Goal: Task Accomplishment & Management: Complete application form

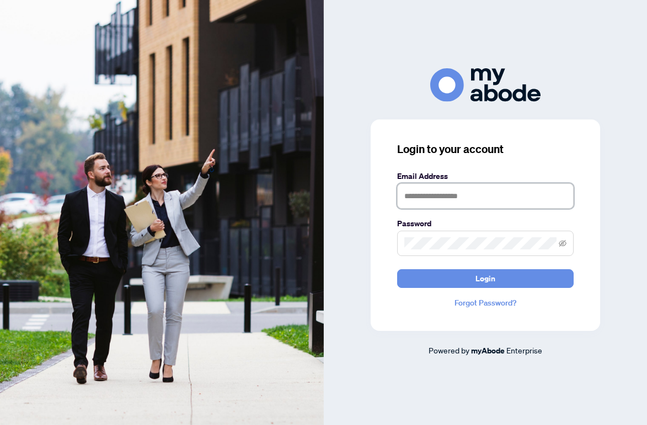
type input "**********"
click at [484, 278] on button "Login" at bounding box center [485, 279] width 176 height 19
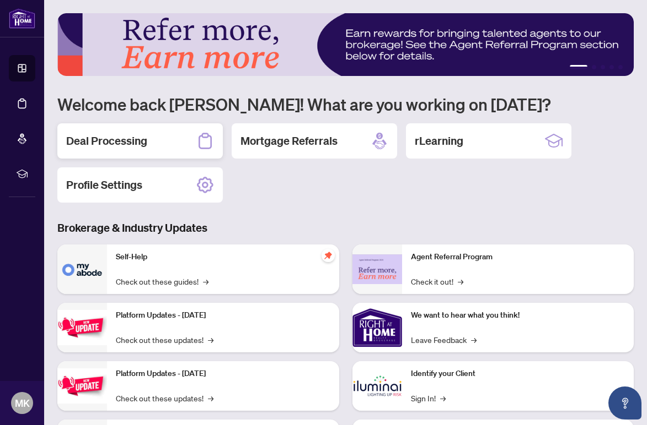
click at [106, 140] on h2 "Deal Processing" at bounding box center [106, 140] width 81 height 15
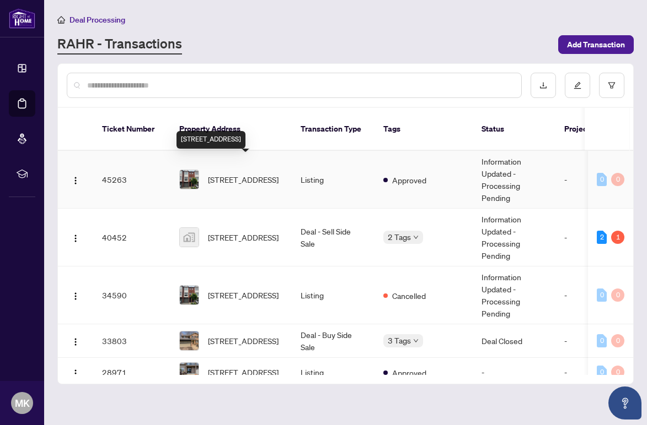
click at [237, 174] on span "[STREET_ADDRESS]" at bounding box center [243, 180] width 71 height 12
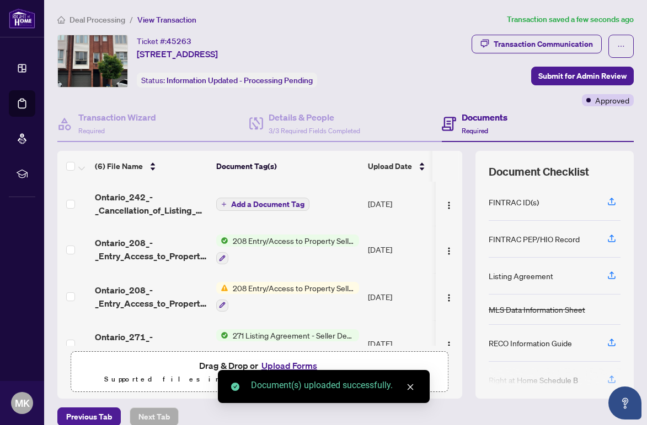
click at [267, 202] on span "Add a Document Tag" at bounding box center [267, 205] width 73 height 8
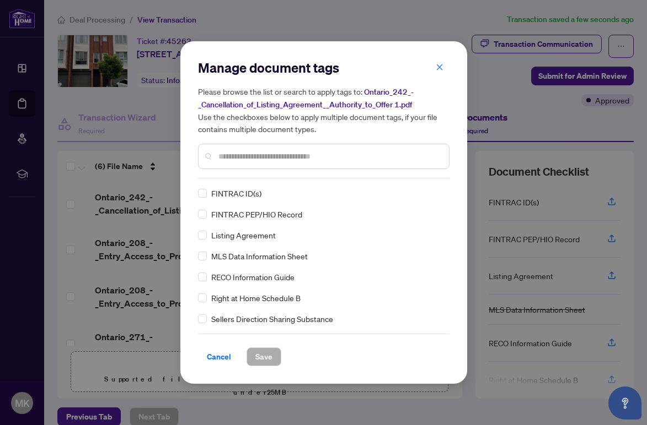
click at [224, 159] on input "text" at bounding box center [329, 156] width 222 height 12
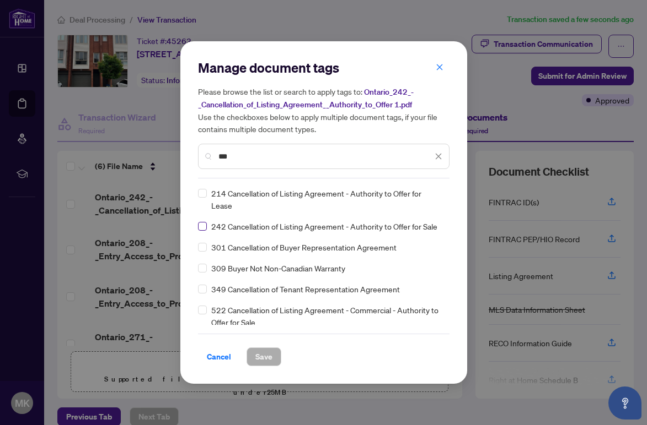
type input "***"
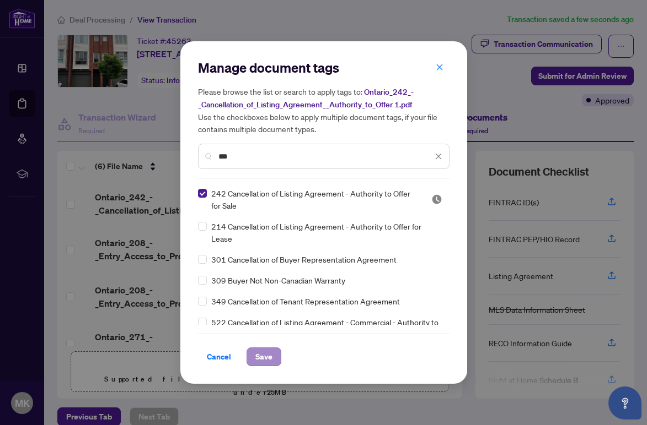
click at [259, 356] on span "Save" at bounding box center [263, 357] width 17 height 18
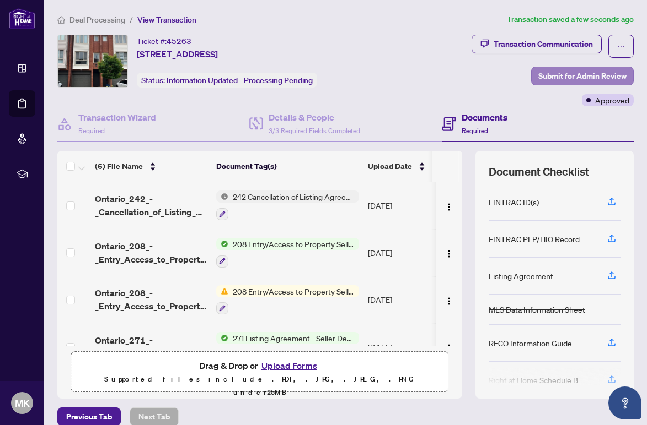
click at [584, 72] on span "Submit for Admin Review" at bounding box center [582, 76] width 88 height 18
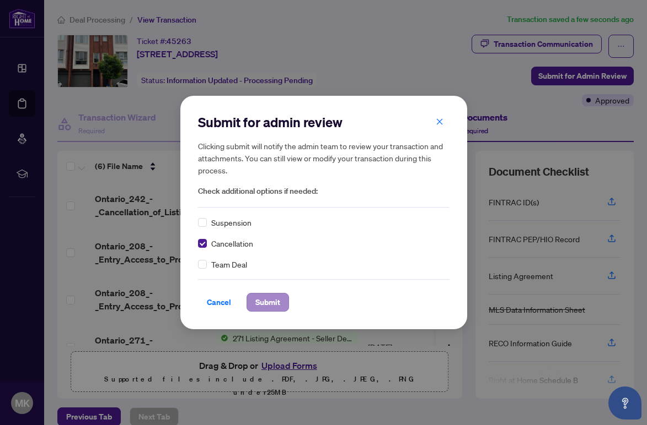
click at [266, 301] on span "Submit" at bounding box center [267, 303] width 25 height 18
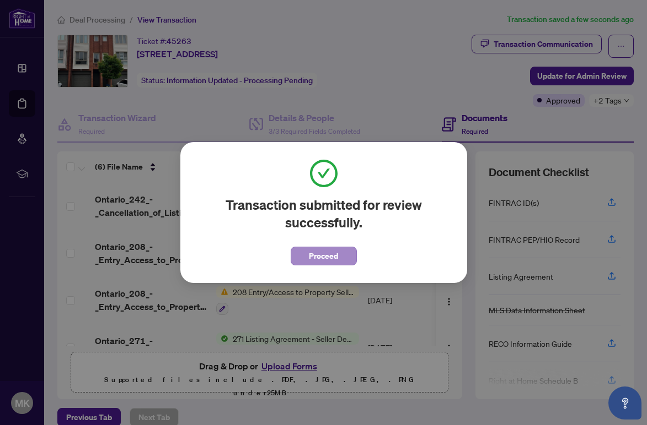
click at [329, 258] on span "Proceed" at bounding box center [323, 256] width 29 height 18
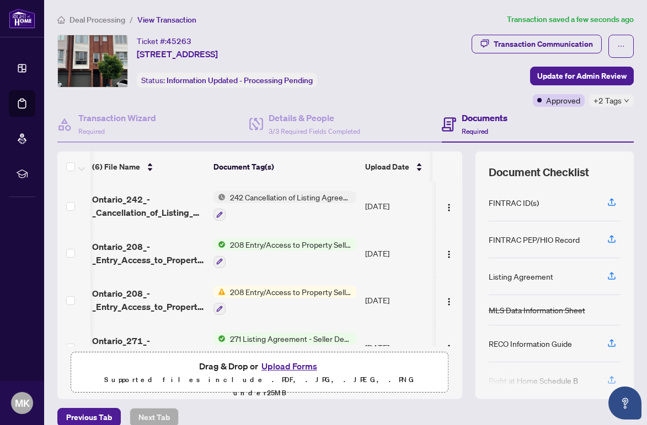
scroll to position [0, 3]
click at [577, 73] on span "Update for Admin Review" at bounding box center [581, 76] width 89 height 18
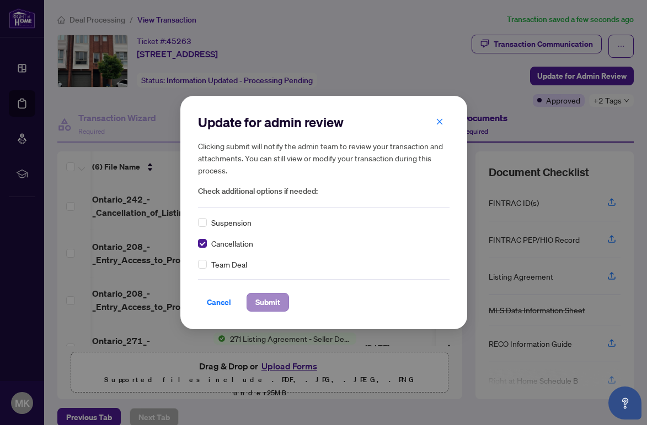
click at [268, 302] on span "Submit" at bounding box center [267, 303] width 25 height 18
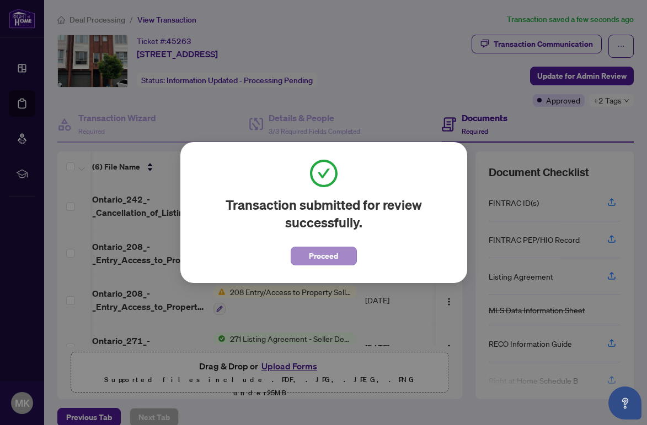
click at [323, 254] on span "Proceed" at bounding box center [323, 256] width 29 height 18
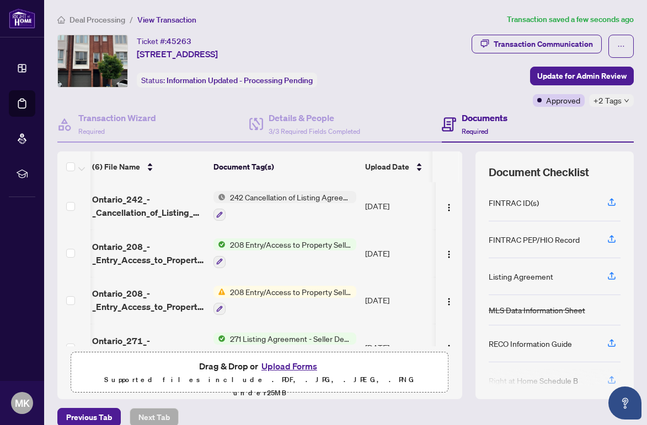
click at [323, 255] on div at bounding box center [284, 261] width 143 height 13
